Goal: Task Accomplishment & Management: Use online tool/utility

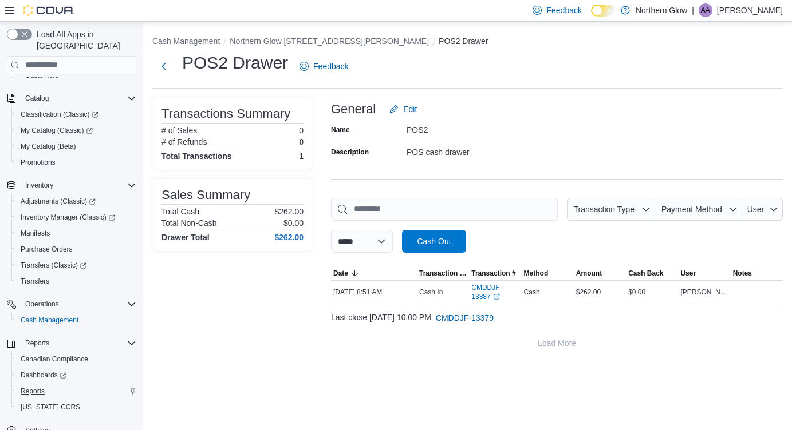
click at [33, 387] on span "Reports" at bounding box center [33, 391] width 24 height 9
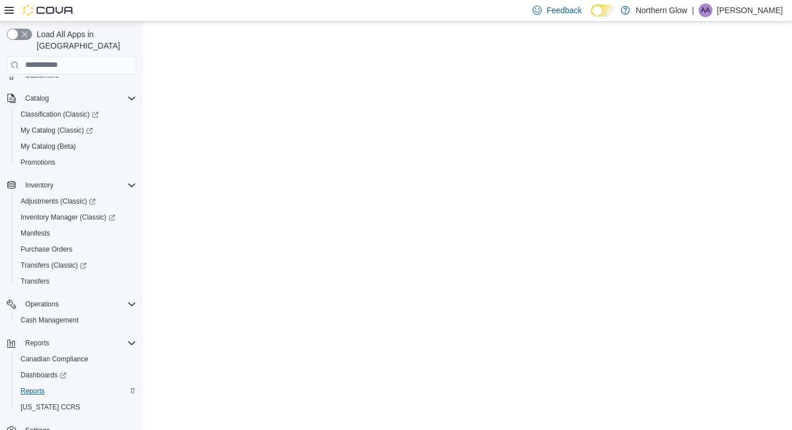
scroll to position [1, 0]
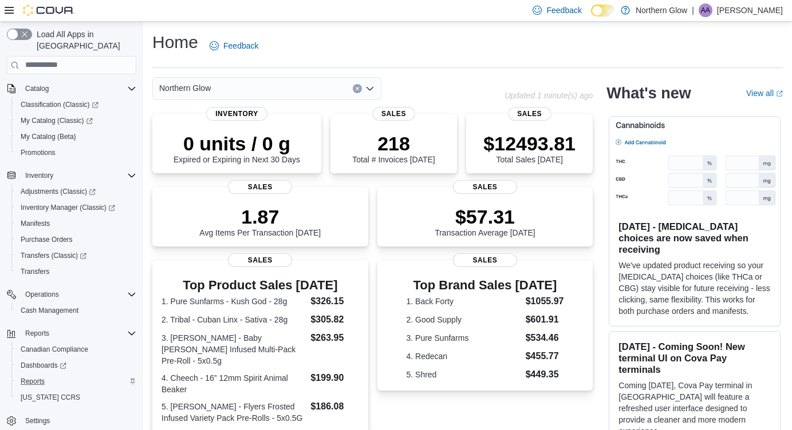
scroll to position [102, 0]
click at [45, 377] on span "Reports" at bounding box center [33, 381] width 24 height 9
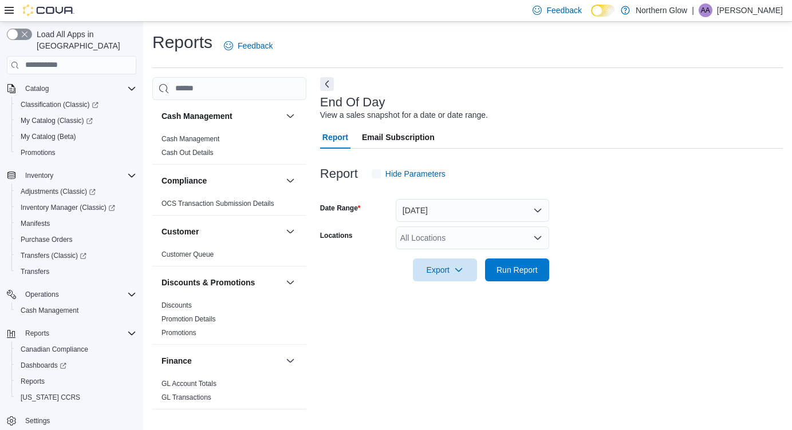
scroll to position [1, 0]
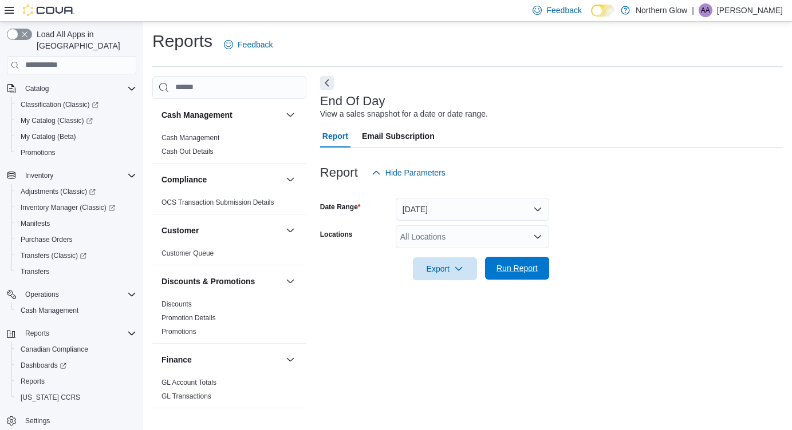
click at [506, 267] on span "Run Report" at bounding box center [516, 268] width 41 height 11
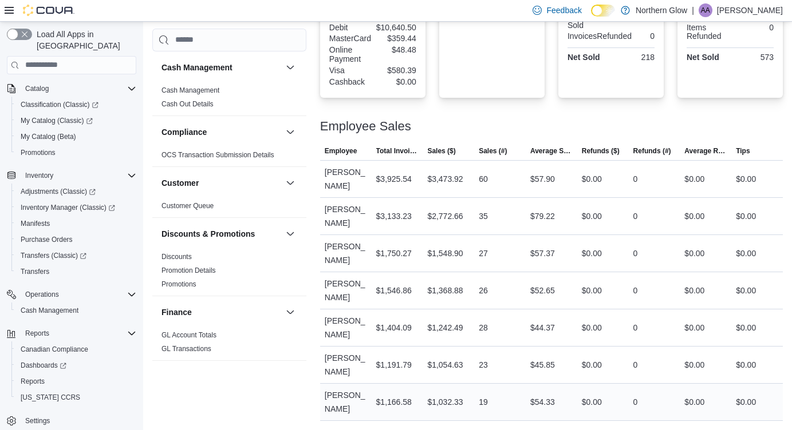
scroll to position [449, 0]
